Goal: Obtain resource: Download file/media

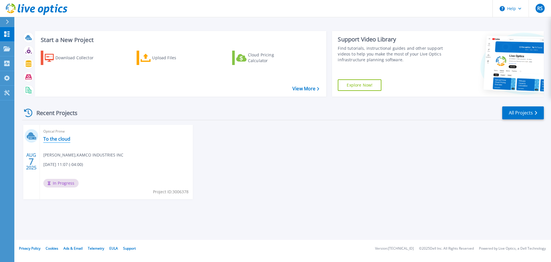
click at [60, 136] on link "To the cloud" at bounding box center [56, 139] width 27 height 6
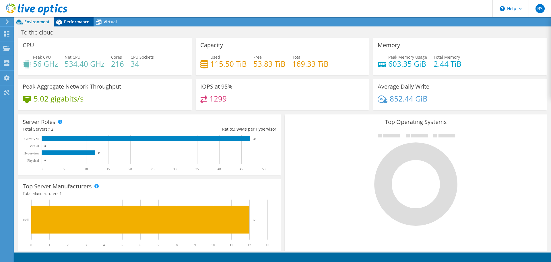
click at [81, 21] on span "Performance" at bounding box center [76, 21] width 25 height 5
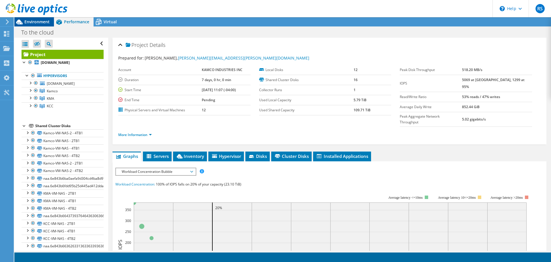
click at [30, 22] on span "Environment" at bounding box center [36, 21] width 25 height 5
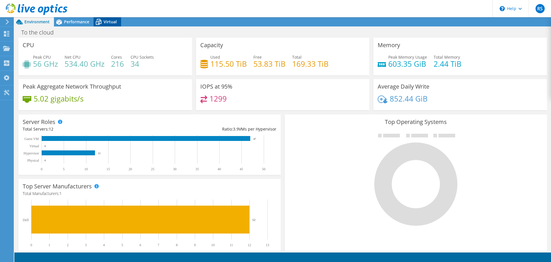
click at [103, 22] on icon at bounding box center [99, 22] width 10 height 10
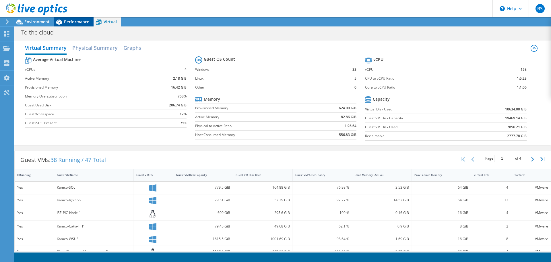
click at [78, 21] on span "Performance" at bounding box center [76, 21] width 25 height 5
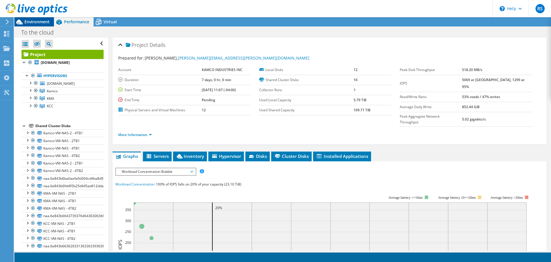
click at [32, 20] on span "Environment" at bounding box center [36, 21] width 25 height 5
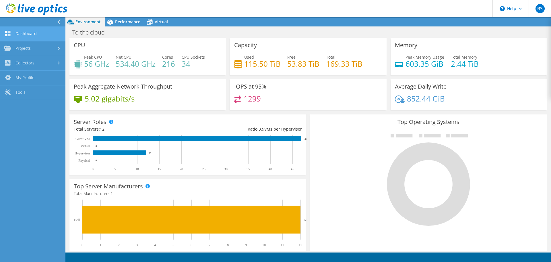
click at [18, 33] on link "Dashboard" at bounding box center [32, 34] width 65 height 15
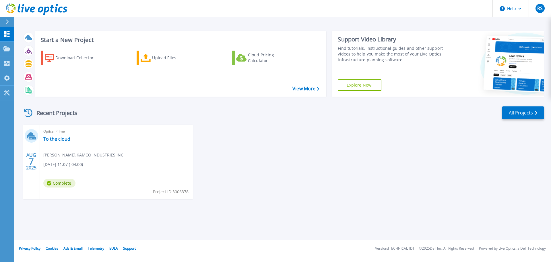
click at [113, 152] on span "Roger Stokes , KAMCO INDUSTRIES INC" at bounding box center [83, 155] width 80 height 6
click at [63, 136] on link "To the cloud" at bounding box center [56, 139] width 27 height 6
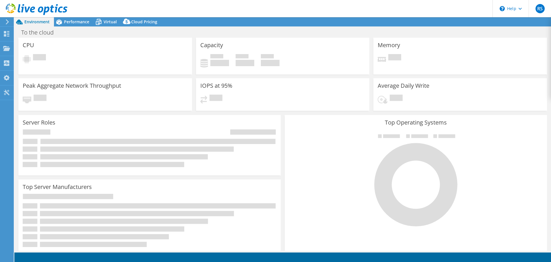
select select "USD"
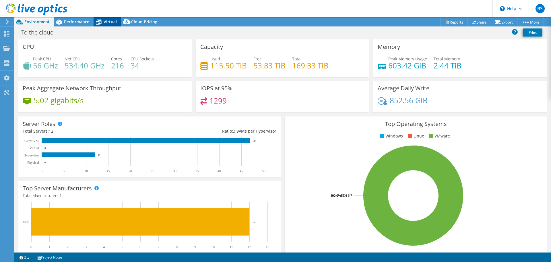
click at [108, 22] on span "Virtual" at bounding box center [110, 21] width 13 height 5
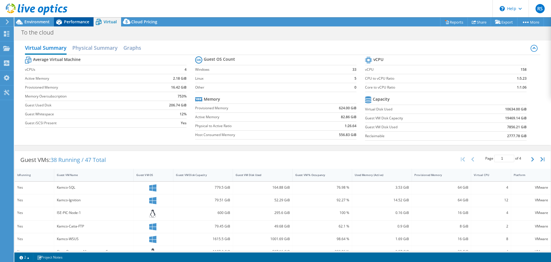
click at [86, 22] on span "Performance" at bounding box center [76, 21] width 25 height 5
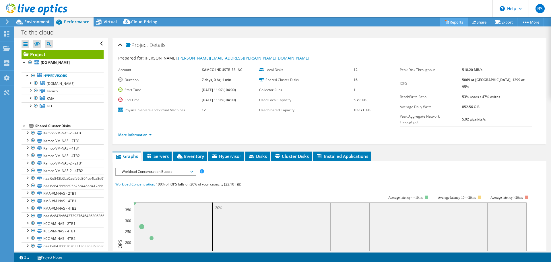
click at [449, 20] on link "Reports" at bounding box center [454, 22] width 28 height 9
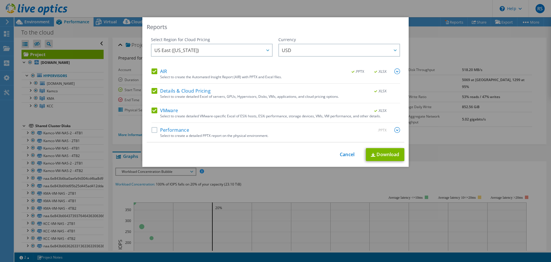
click at [152, 130] on label "Performance" at bounding box center [171, 130] width 38 height 6
click at [0, 0] on input "Performance" at bounding box center [0, 0] width 0 height 0
click at [396, 130] on img at bounding box center [397, 130] width 6 height 6
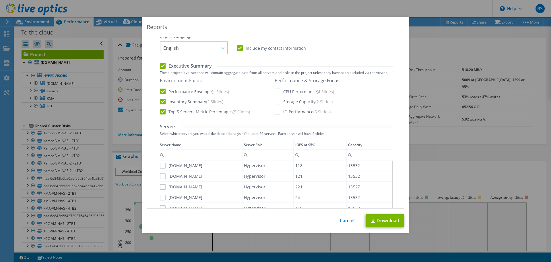
scroll to position [107, 0]
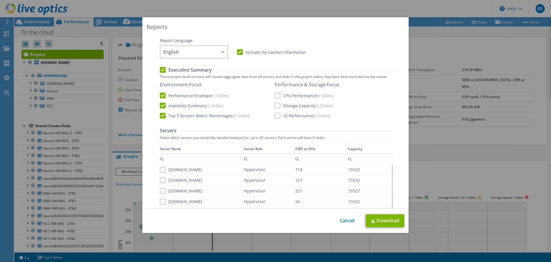
click at [277, 96] on label "CPU Performance (4 Slides)" at bounding box center [304, 95] width 59 height 6
click at [0, 0] on input "CPU Performance (4 Slides)" at bounding box center [0, 0] width 0 height 0
click at [275, 105] on label "Storage Capacity (2 Slides)" at bounding box center [304, 105] width 58 height 6
click at [0, 0] on input "Storage Capacity (2 Slides)" at bounding box center [0, 0] width 0 height 0
click at [276, 115] on label "IO Performance (5 Slides)" at bounding box center [303, 116] width 56 height 6
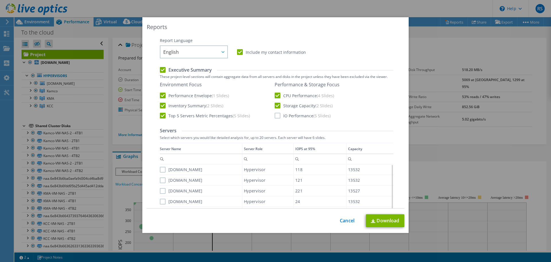
click at [0, 0] on input "IO Performance (5 Slides)" at bounding box center [0, 0] width 0 height 0
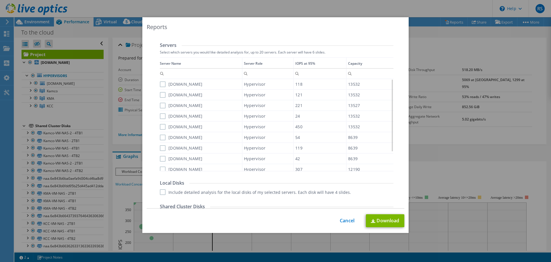
scroll to position [190, 0]
click at [161, 87] on label "[DOMAIN_NAME]" at bounding box center [181, 86] width 43 height 6
click at [0, 0] on input "[DOMAIN_NAME]" at bounding box center [0, 0] width 0 height 0
click at [160, 97] on label "[DOMAIN_NAME]" at bounding box center [181, 97] width 43 height 6
click at [0, 0] on input "[DOMAIN_NAME]" at bounding box center [0, 0] width 0 height 0
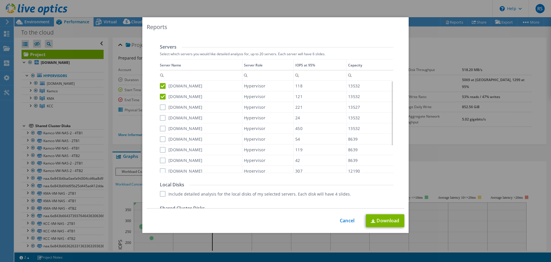
click at [160, 108] on label "[DOMAIN_NAME]" at bounding box center [181, 107] width 43 height 6
click at [0, 0] on input "[DOMAIN_NAME]" at bounding box center [0, 0] width 0 height 0
click at [161, 119] on label "[DOMAIN_NAME]" at bounding box center [181, 118] width 43 height 6
click at [0, 0] on input "[DOMAIN_NAME]" at bounding box center [0, 0] width 0 height 0
click at [160, 128] on label "[DOMAIN_NAME]" at bounding box center [181, 128] width 43 height 6
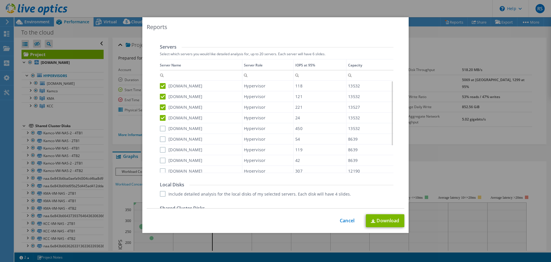
click at [0, 0] on input "[DOMAIN_NAME]" at bounding box center [0, 0] width 0 height 0
drag, startPoint x: 161, startPoint y: 140, endPoint x: 161, endPoint y: 144, distance: 3.7
click at [161, 140] on label "[DOMAIN_NAME]" at bounding box center [181, 139] width 43 height 6
click at [0, 0] on input "[DOMAIN_NAME]" at bounding box center [0, 0] width 0 height 0
drag, startPoint x: 161, startPoint y: 152, endPoint x: 161, endPoint y: 155, distance: 3.2
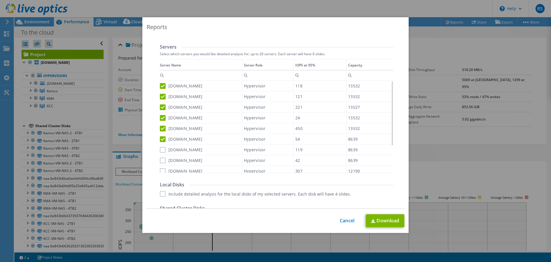
click at [161, 152] on label "[DOMAIN_NAME]" at bounding box center [181, 150] width 43 height 6
click at [0, 0] on input "[DOMAIN_NAME]" at bounding box center [0, 0] width 0 height 0
click at [160, 162] on label "[DOMAIN_NAME]" at bounding box center [181, 160] width 43 height 6
click at [0, 0] on input "[DOMAIN_NAME]" at bounding box center [0, 0] width 0 height 0
click at [161, 170] on label "[DOMAIN_NAME]" at bounding box center [181, 171] width 43 height 6
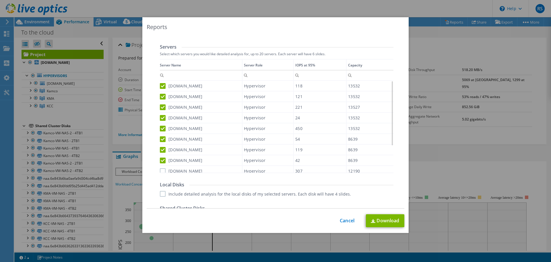
click at [0, 0] on input "[DOMAIN_NAME]" at bounding box center [0, 0] width 0 height 0
click at [160, 149] on label "[DOMAIN_NAME]" at bounding box center [181, 147] width 43 height 6
click at [0, 0] on input "[DOMAIN_NAME]" at bounding box center [0, 0] width 0 height 0
drag, startPoint x: 160, startPoint y: 158, endPoint x: 160, endPoint y: 163, distance: 5.5
click at [160, 158] on label "[DOMAIN_NAME]" at bounding box center [181, 158] width 43 height 6
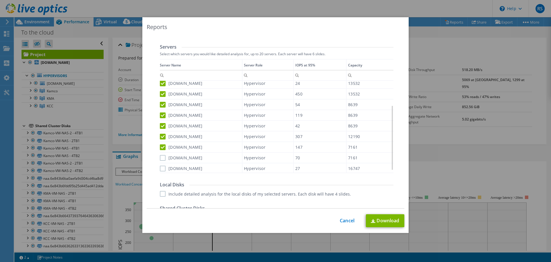
click at [0, 0] on input "[DOMAIN_NAME]" at bounding box center [0, 0] width 0 height 0
click at [160, 170] on label "[DOMAIN_NAME]" at bounding box center [181, 168] width 43 height 6
click at [0, 0] on input "[DOMAIN_NAME]" at bounding box center [0, 0] width 0 height 0
drag, startPoint x: 160, startPoint y: 194, endPoint x: 217, endPoint y: 185, distance: 57.0
click at [160, 195] on label "Include detailed analysis for the local disks of my selected servers. Each disk…" at bounding box center [255, 194] width 191 height 6
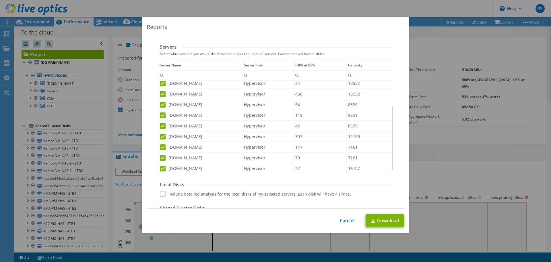
click at [0, 0] on input "Include detailed analysis for the local disks of my selected servers. Each disk…" at bounding box center [0, 0] width 0 height 0
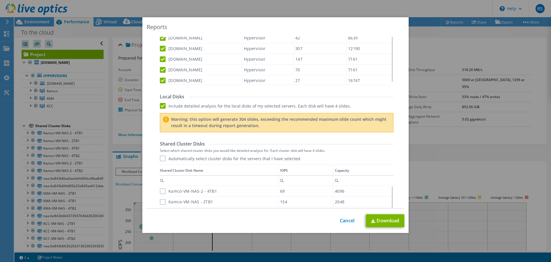
scroll to position [280, 0]
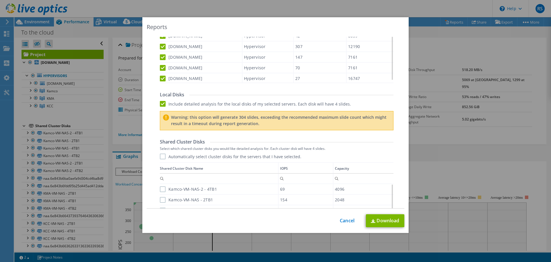
click at [162, 103] on label "Include detailed analysis for the local disks of my selected servers. Each disk…" at bounding box center [255, 104] width 191 height 6
click at [0, 0] on input "Include detailed analysis for the local disks of my selected servers. Each disk…" at bounding box center [0, 0] width 0 height 0
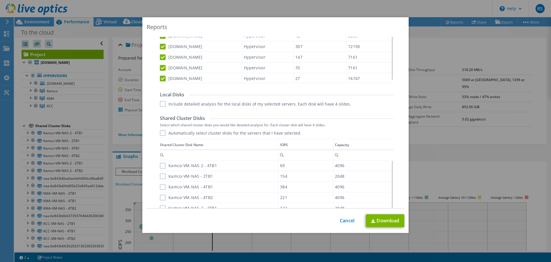
click at [161, 133] on label "Automatically select cluster disks for the servers that I have selected." at bounding box center [231, 133] width 142 height 6
click at [0, 0] on input "Automatically select cluster disks for the servers that I have selected." at bounding box center [0, 0] width 0 height 0
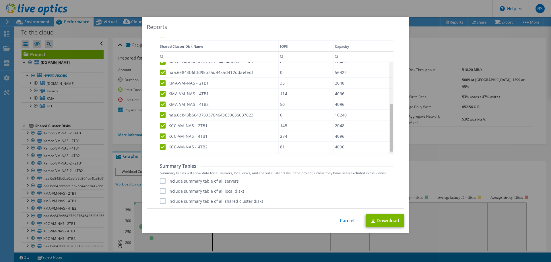
scroll to position [80, 0]
drag, startPoint x: 390, startPoint y: 84, endPoint x: 382, endPoint y: 138, distance: 54.3
click at [382, 138] on body "RS End User [PERSON_NAME] [PERSON_NAME][EMAIL_ADDRESS][PERSON_NAME][DOMAIN_NAME…" at bounding box center [275, 131] width 551 height 262
click at [160, 181] on label "Include summary table of all servers" at bounding box center [199, 181] width 79 height 6
click at [0, 0] on input "Include summary table of all servers" at bounding box center [0, 0] width 0 height 0
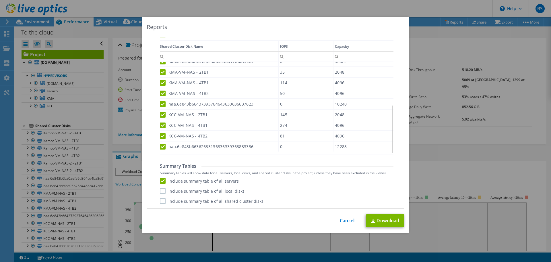
click at [160, 203] on label "Include summary table of all shared cluster disks" at bounding box center [212, 201] width 104 height 6
click at [0, 0] on input "Include summary table of all shared cluster disks" at bounding box center [0, 0] width 0 height 0
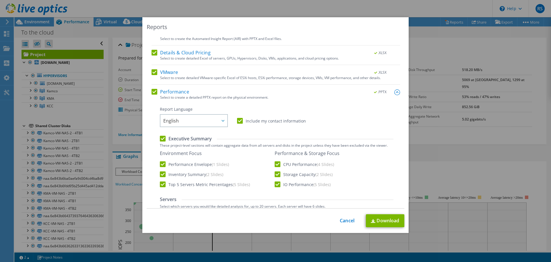
scroll to position [20, 0]
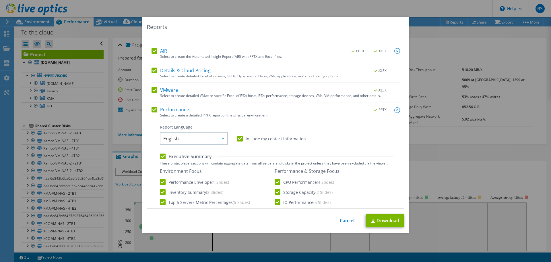
click at [394, 52] on img at bounding box center [397, 51] width 6 height 6
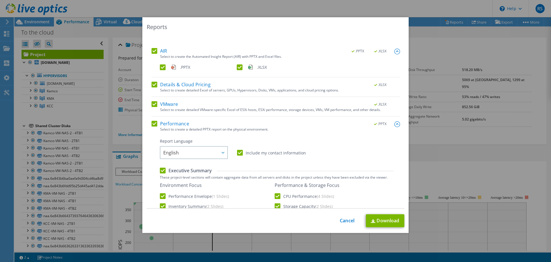
click at [394, 52] on img at bounding box center [397, 52] width 6 height 6
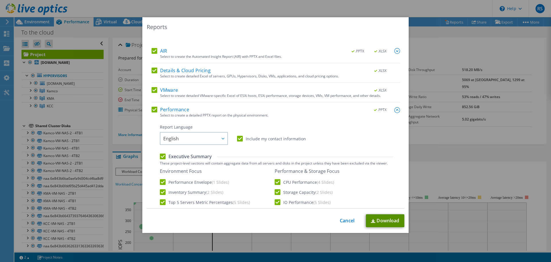
click at [375, 220] on link "Download" at bounding box center [385, 220] width 38 height 13
click at [437, 46] on div "Reports Select Region for Cloud Pricing Asia Pacific ([GEOGRAPHIC_DATA]) [GEOGR…" at bounding box center [275, 130] width 551 height 227
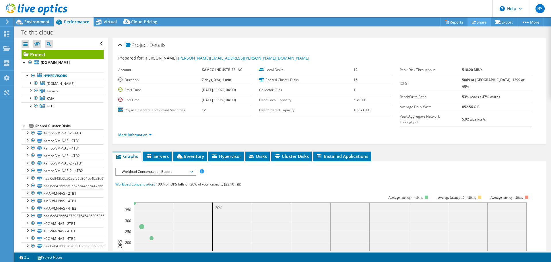
click at [472, 20] on use at bounding box center [474, 22] width 4 height 4
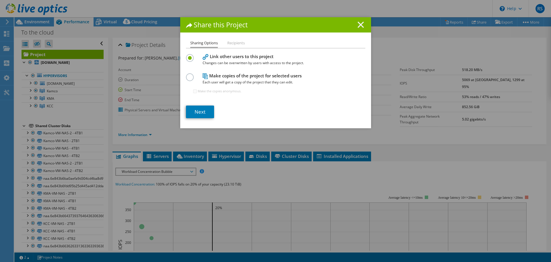
click at [358, 26] on line at bounding box center [361, 25] width 6 height 6
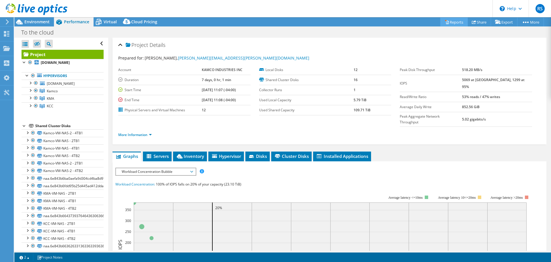
click at [447, 22] on link "Reports" at bounding box center [454, 22] width 28 height 9
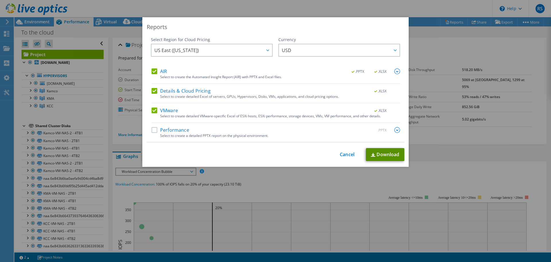
click at [376, 155] on link "Download" at bounding box center [385, 154] width 38 height 13
click at [342, 158] on div "This process may take a while, please wait... Cancel Download" at bounding box center [276, 154] width 258 height 13
click at [341, 155] on link "Cancel" at bounding box center [347, 154] width 15 height 5
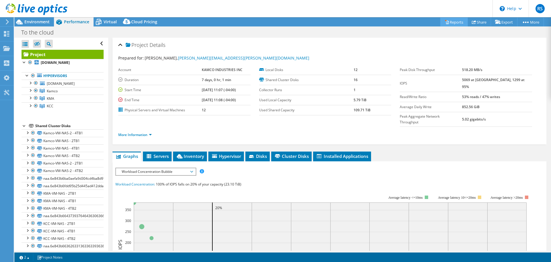
click at [446, 23] on link "Reports" at bounding box center [454, 22] width 28 height 9
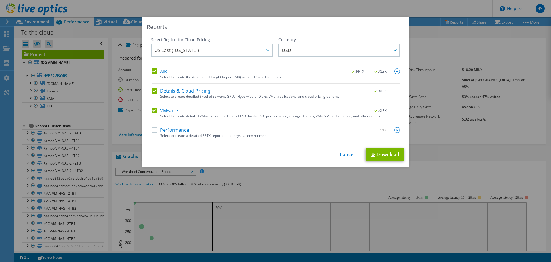
click at [154, 130] on label "Performance" at bounding box center [171, 130] width 38 height 6
click at [0, 0] on input "Performance" at bounding box center [0, 0] width 0 height 0
click at [345, 154] on link "Cancel" at bounding box center [347, 154] width 15 height 5
